Goal: Information Seeking & Learning: Learn about a topic

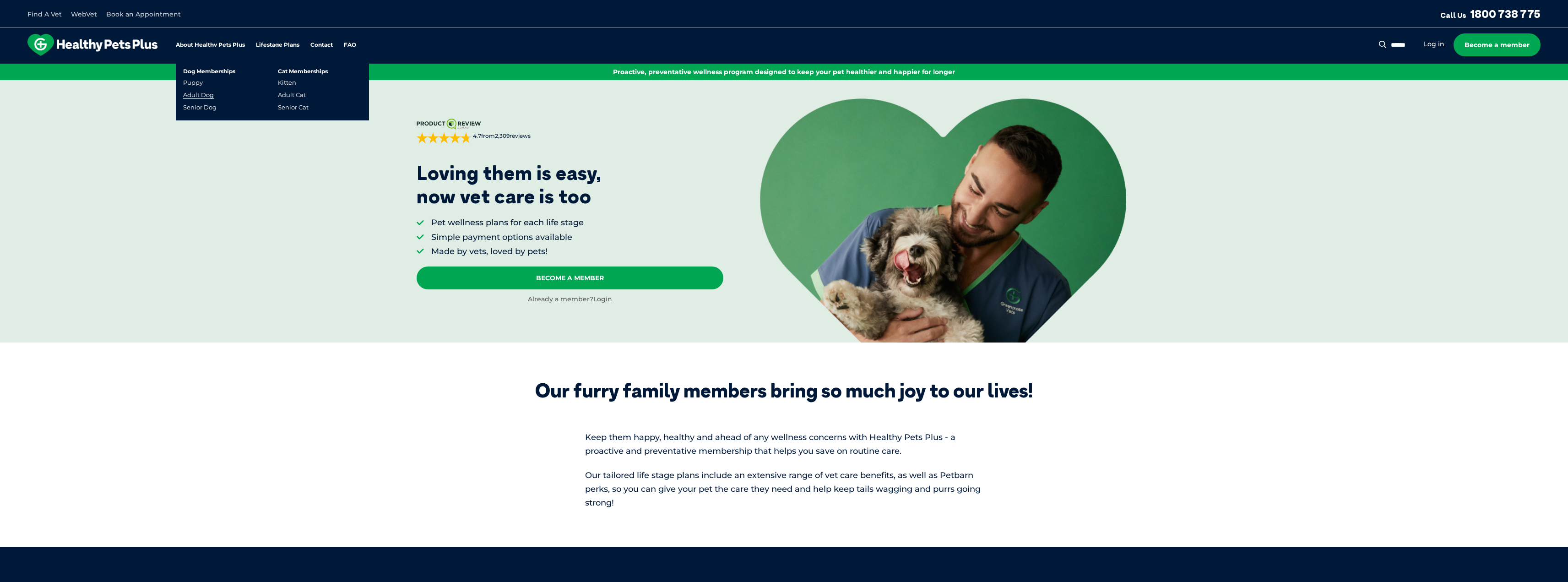
click at [194, 96] on link "Adult Dog" at bounding box center [198, 95] width 31 height 8
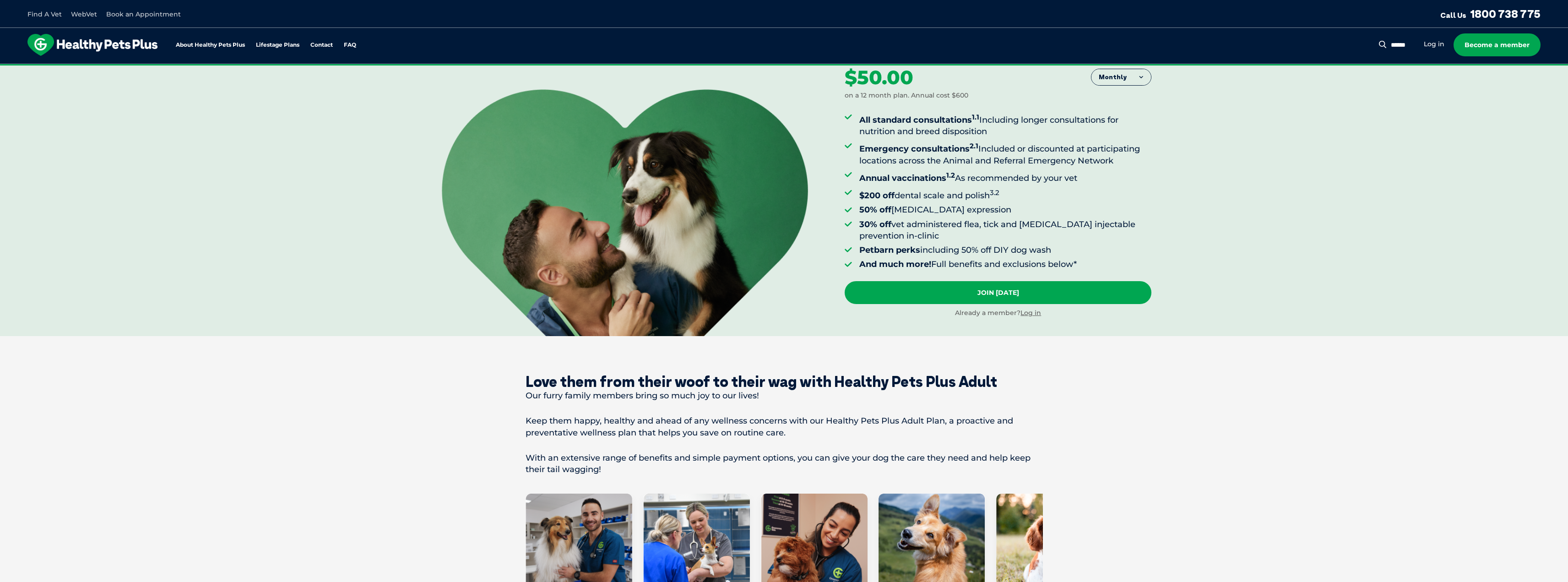
scroll to position [45, 0]
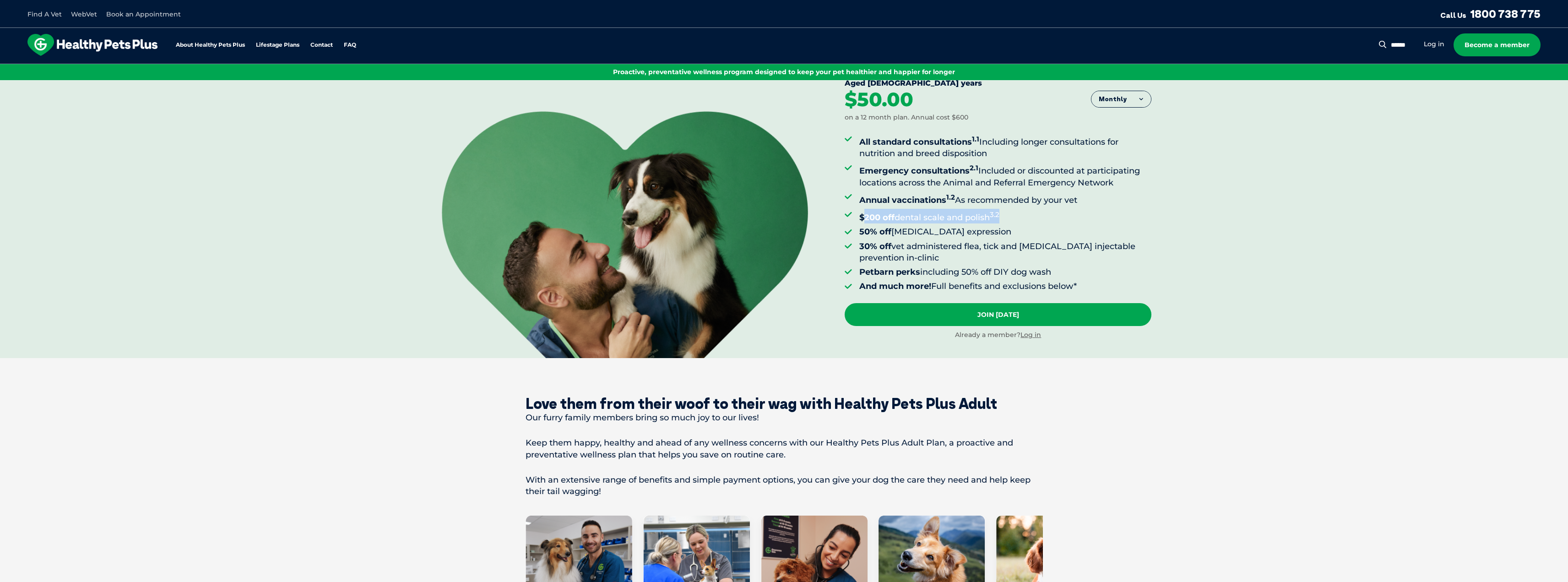
drag, startPoint x: 863, startPoint y: 219, endPoint x: 1007, endPoint y: 221, distance: 144.0
click at [1007, 221] on li "$200 off dental scale and polish 3.2" at bounding box center [1005, 216] width 292 height 15
drag, startPoint x: 862, startPoint y: 141, endPoint x: 1088, endPoint y: 204, distance: 234.6
click at [1088, 204] on ul "All standard consultations 1.1 Including longer consultations for nutrition and…" at bounding box center [998, 212] width 307 height 159
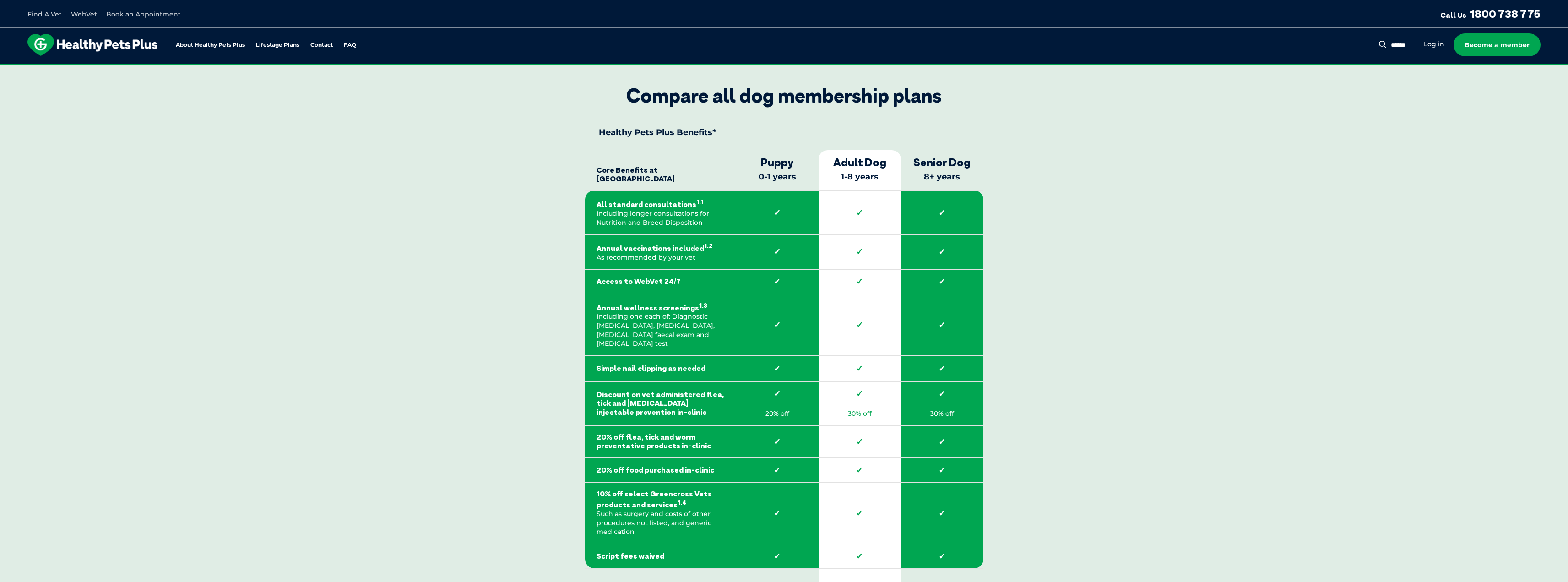
scroll to position [1323, 0]
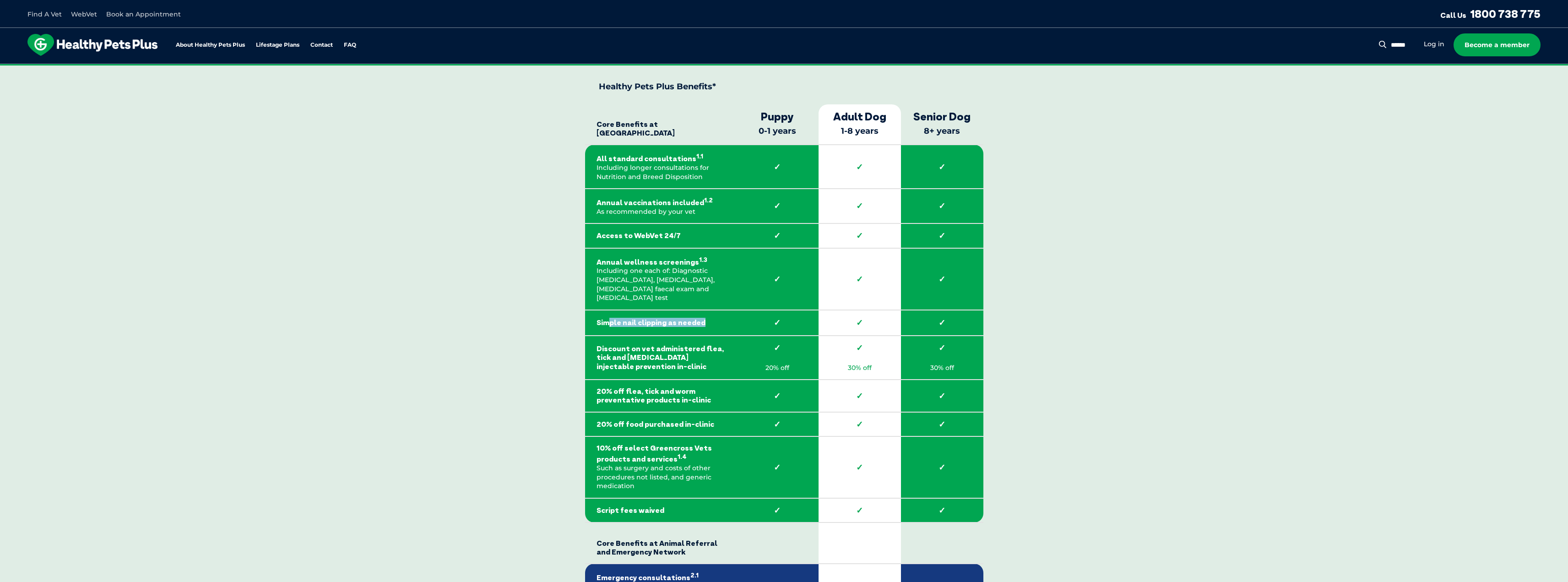
drag, startPoint x: 607, startPoint y: 312, endPoint x: 707, endPoint y: 314, distance: 100.0
click at [707, 318] on strong "Simple nail clipping as needed" at bounding box center [661, 322] width 128 height 9
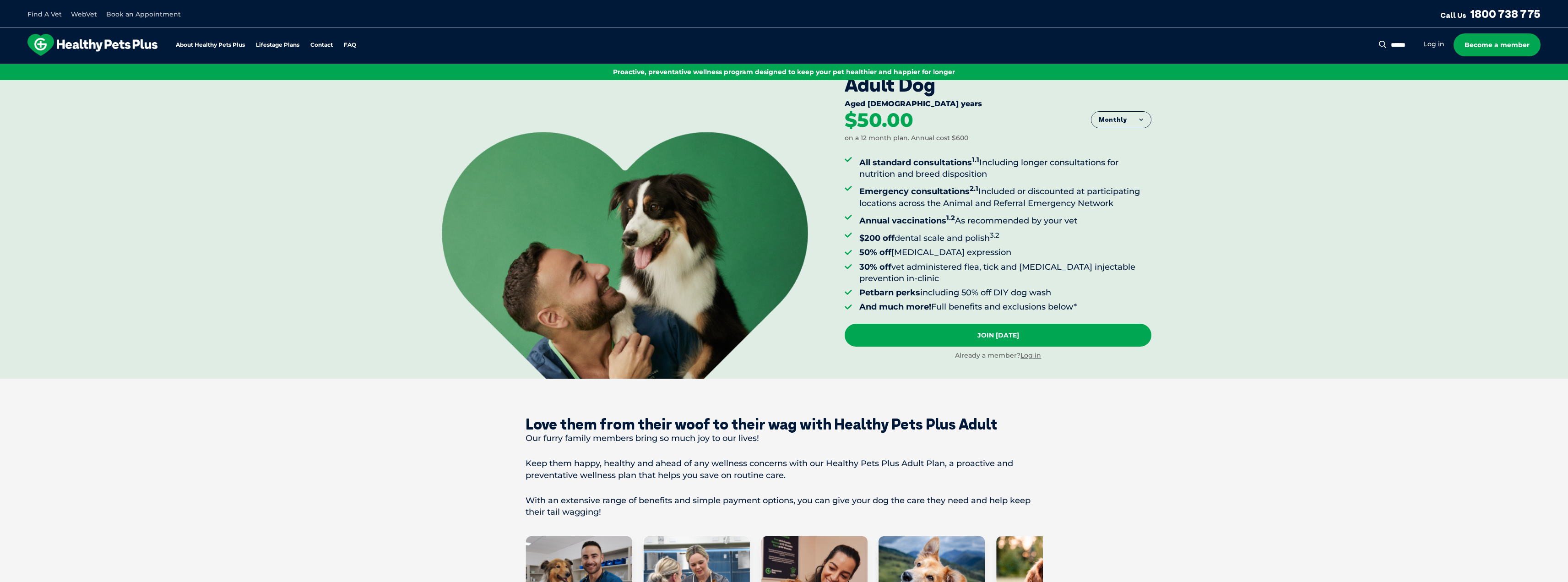
scroll to position [0, 0]
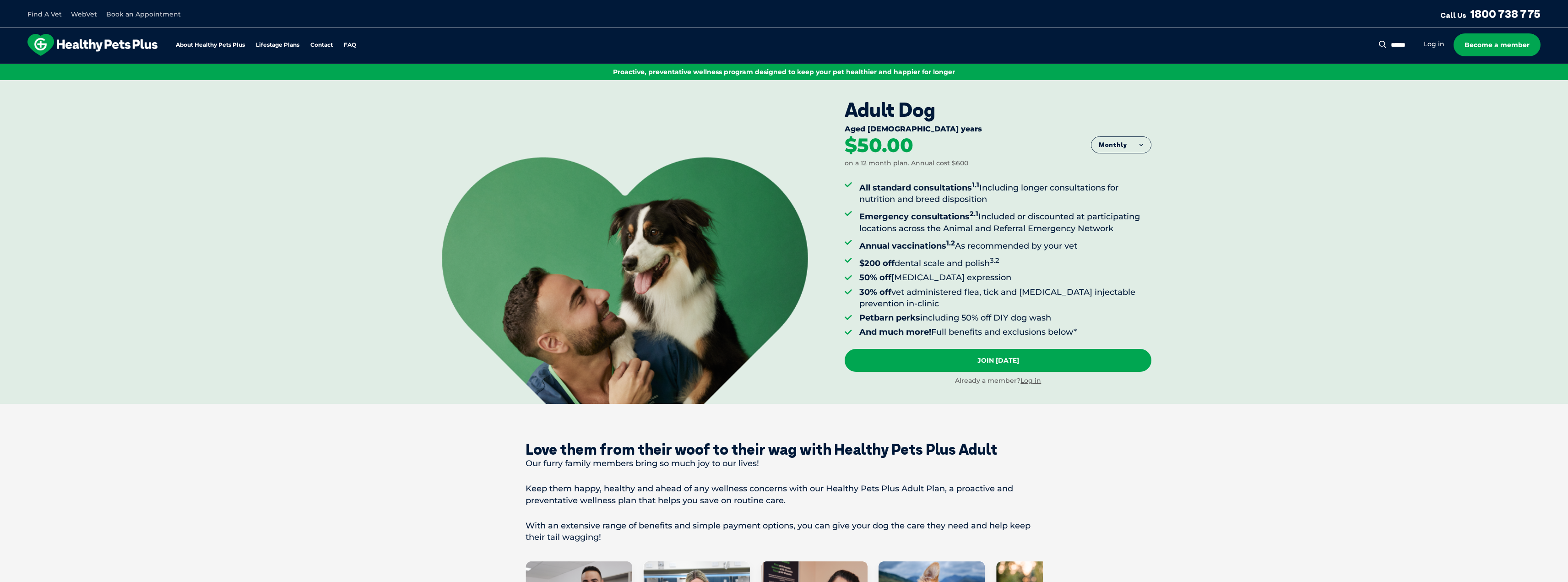
click at [38, 13] on link "Find A Vet" at bounding box center [45, 14] width 34 height 9
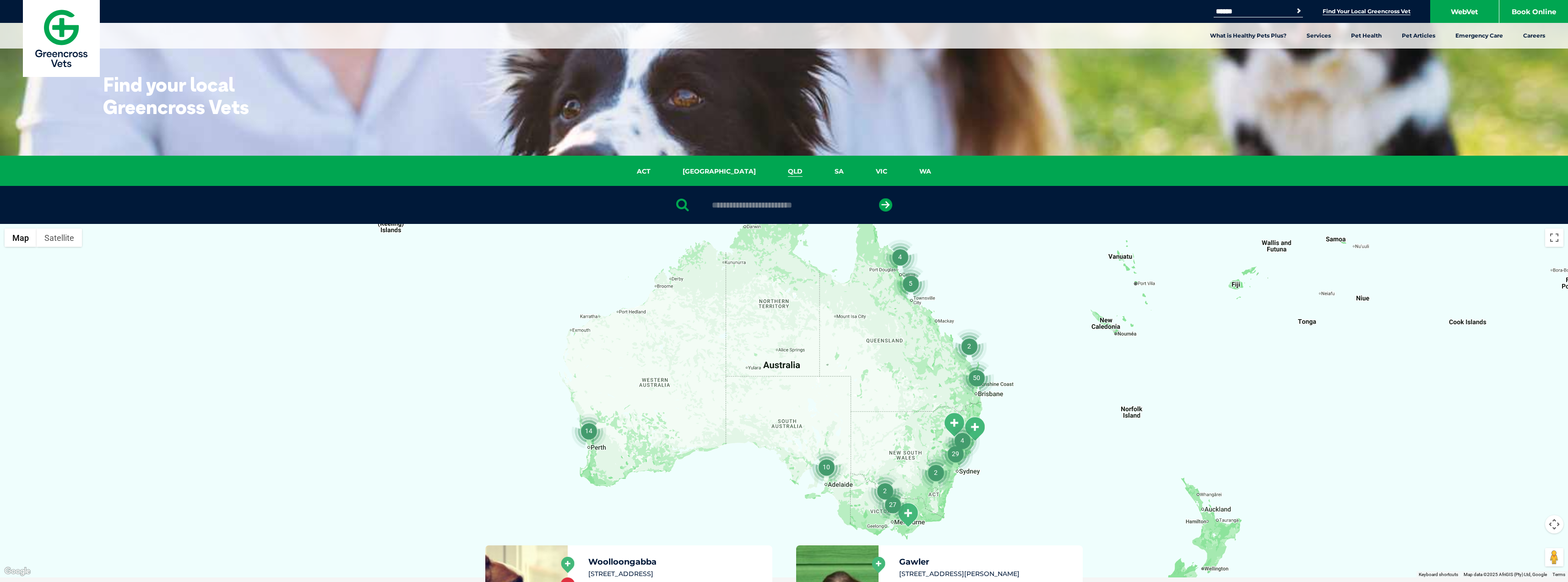
click at [772, 171] on link "QLD" at bounding box center [795, 171] width 47 height 11
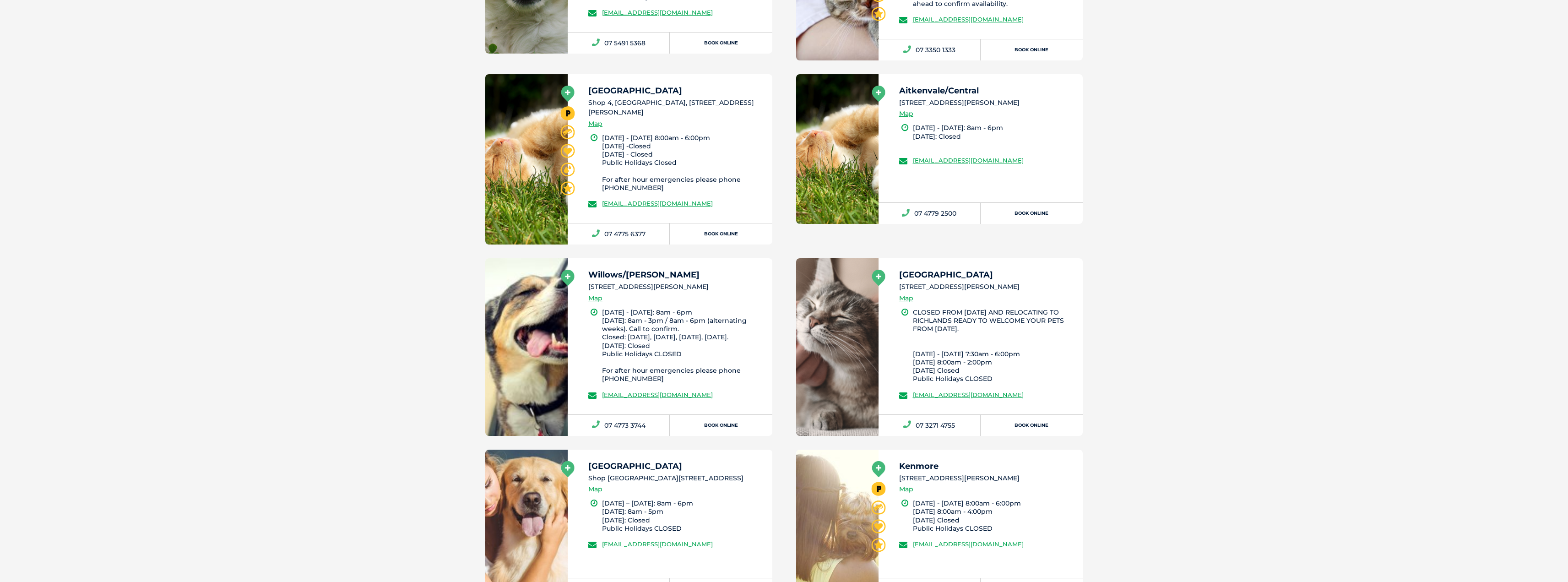
scroll to position [3252, 0]
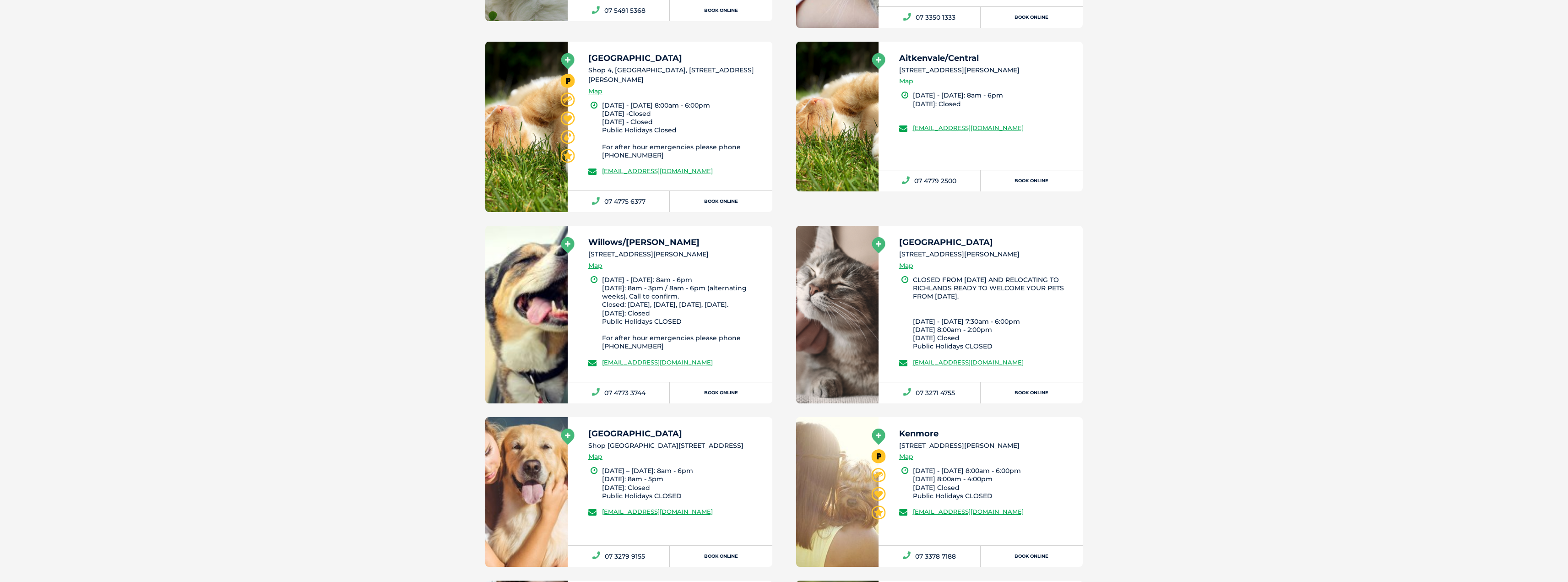
drag, startPoint x: 624, startPoint y: 78, endPoint x: 640, endPoint y: 79, distance: 16.0
click at [640, 79] on li "Shop 4, Fairfield Homemaker Centre, 1 D'Arcy Drive,, Idalia QLD 4811" at bounding box center [676, 75] width 176 height 20
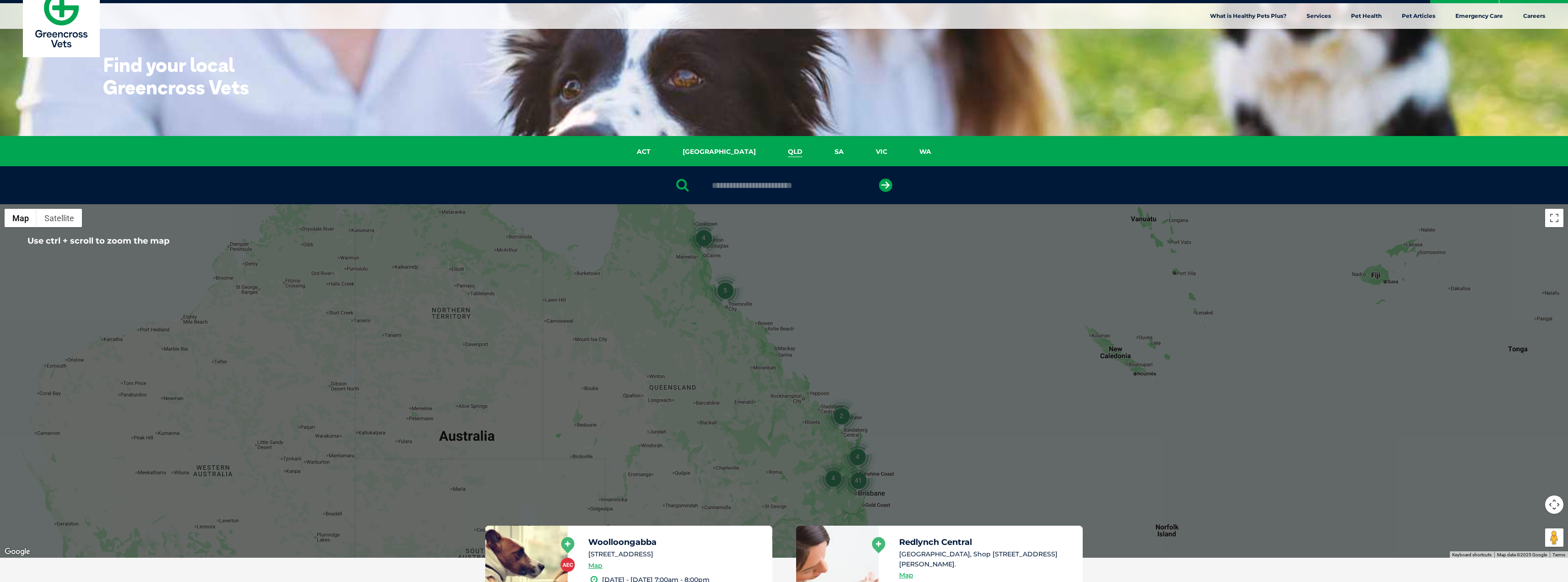
scroll to position [0, 0]
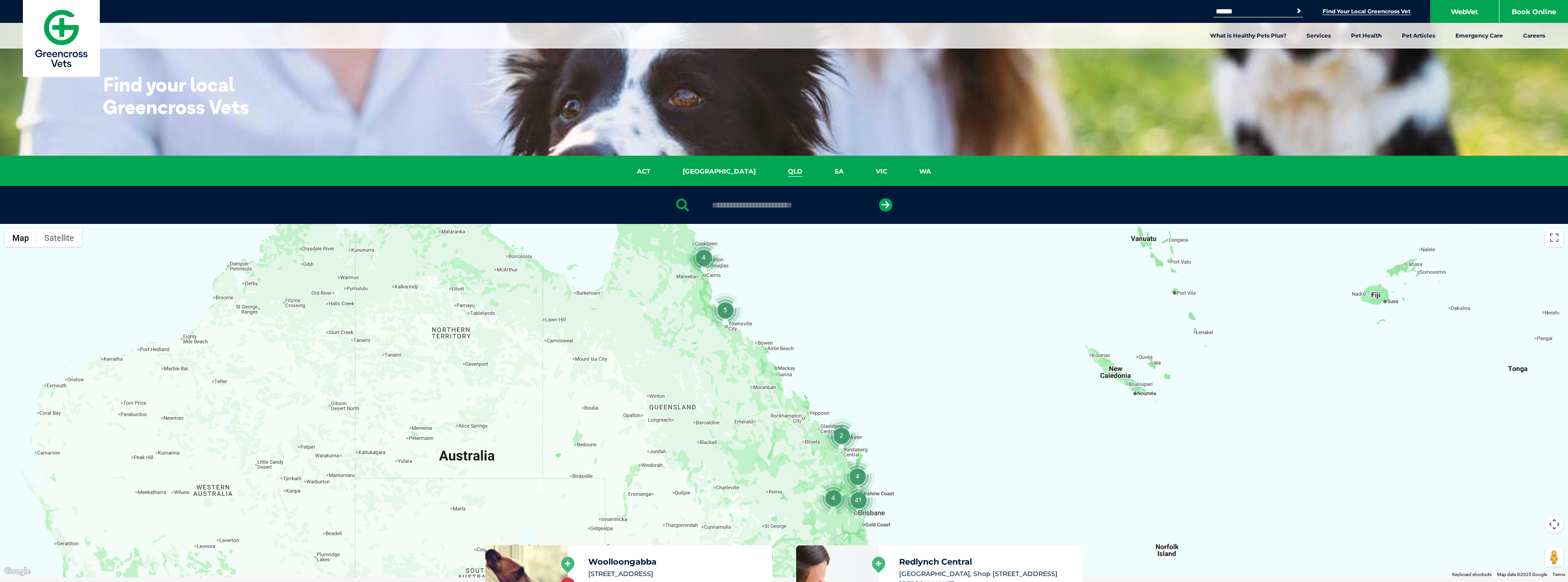
click at [1244, 10] on input "Search for:" at bounding box center [1252, 11] width 78 height 7
type input "**********"
click at [1295, 7] on button "Search" at bounding box center [1299, 11] width 9 height 9
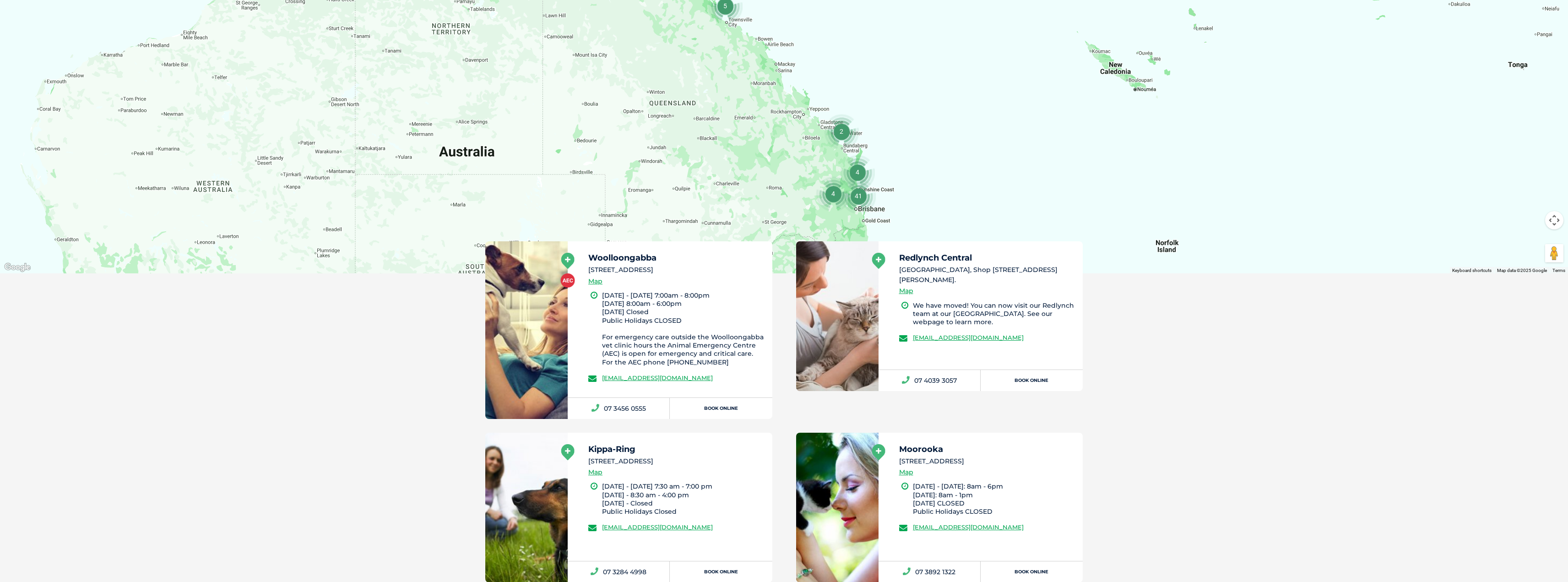
scroll to position [320, 0]
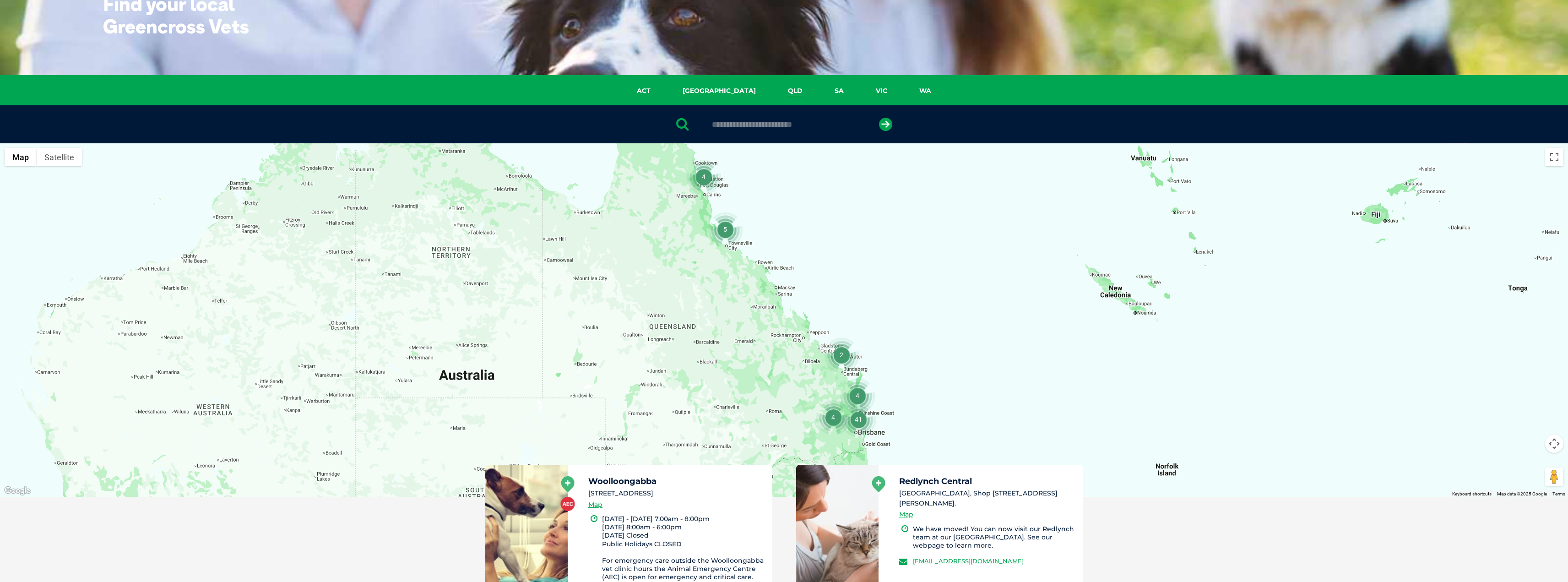
scroll to position [0, 0]
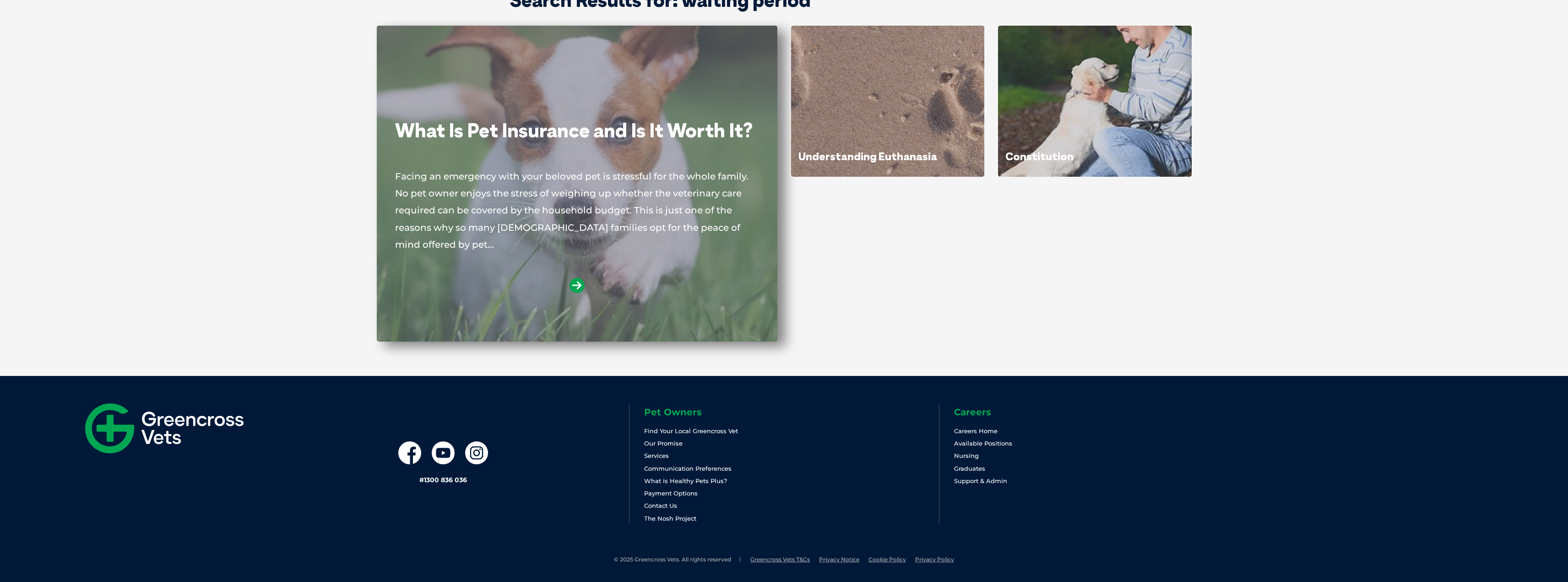
scroll to position [65, 0]
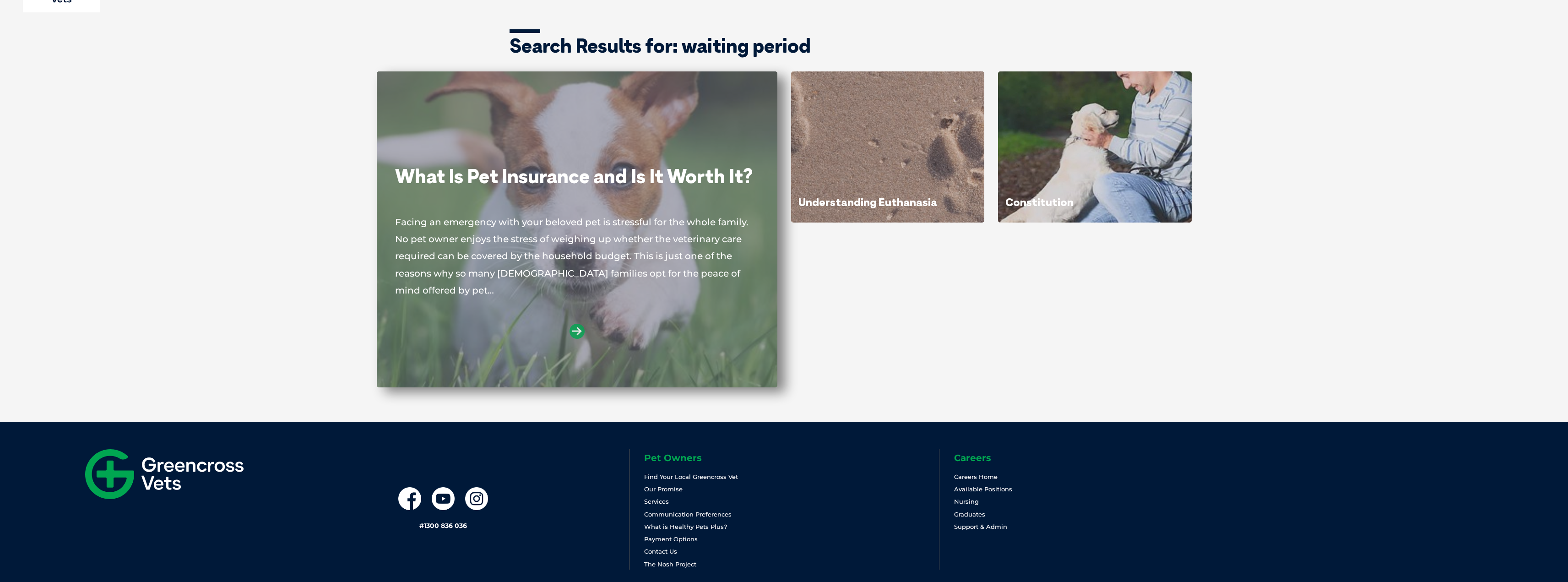
click at [573, 330] on icon at bounding box center [577, 331] width 15 height 15
